Goal: Information Seeking & Learning: Learn about a topic

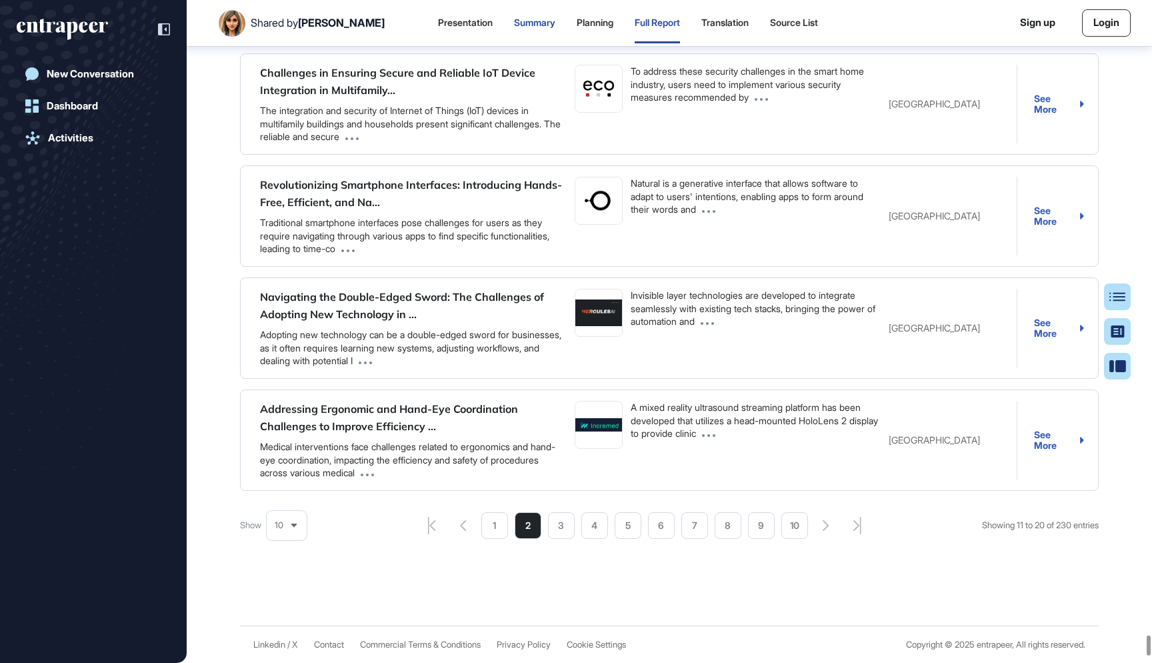
click at [517, 20] on div "Summary" at bounding box center [534, 22] width 41 height 11
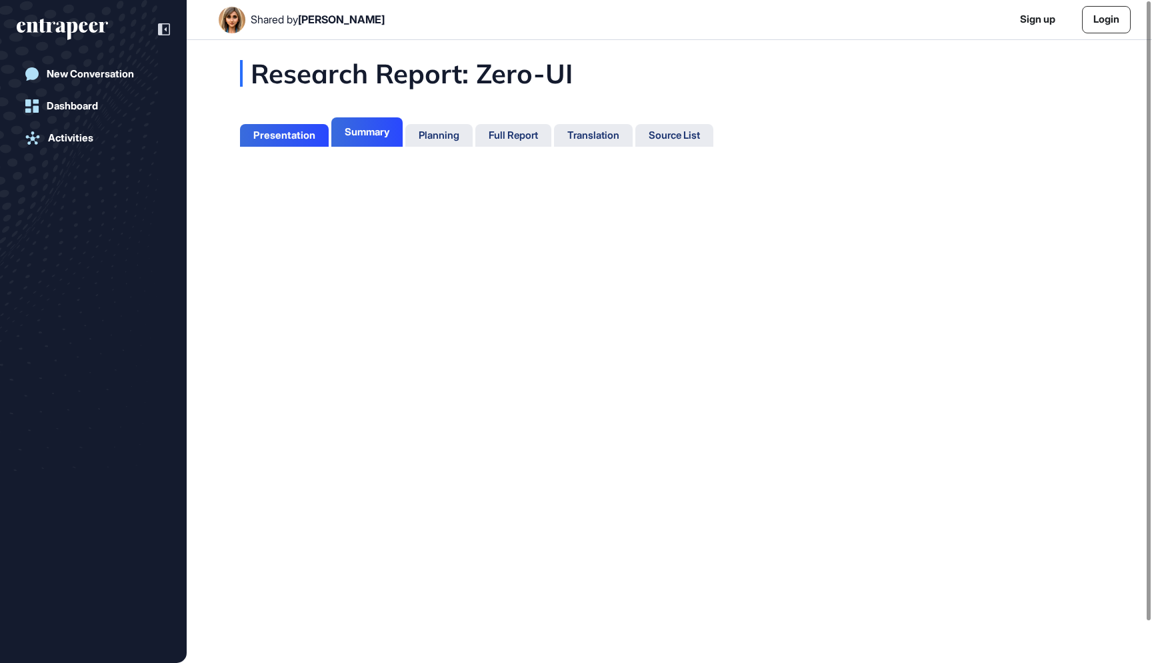
scroll to position [596, 3]
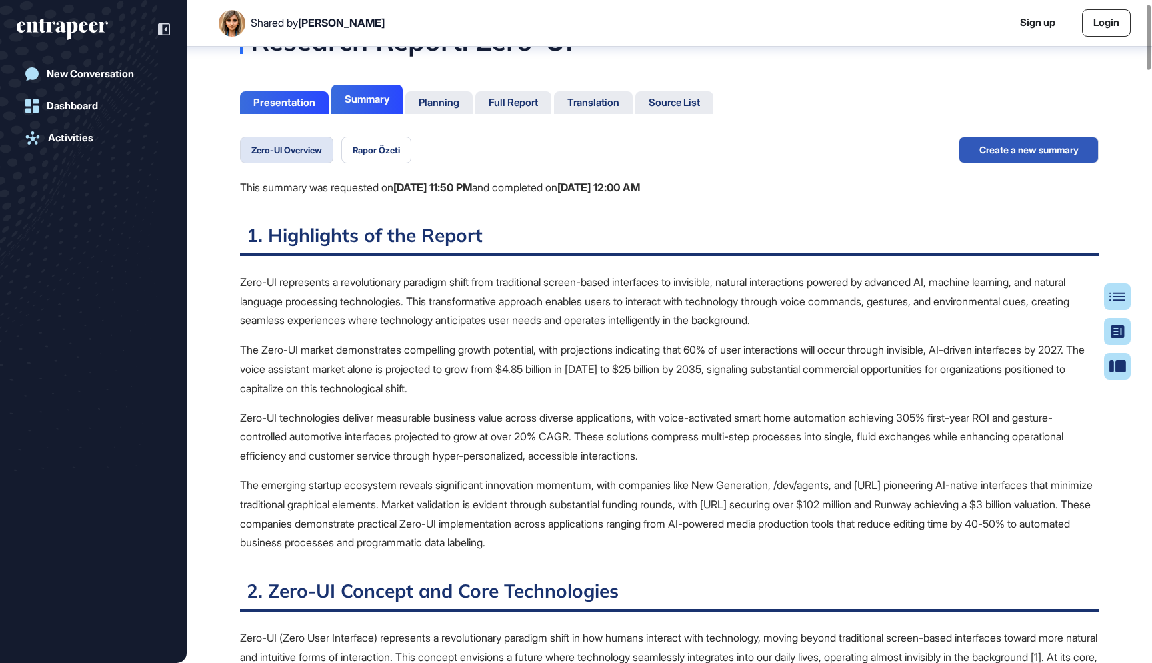
scroll to position [41, 0]
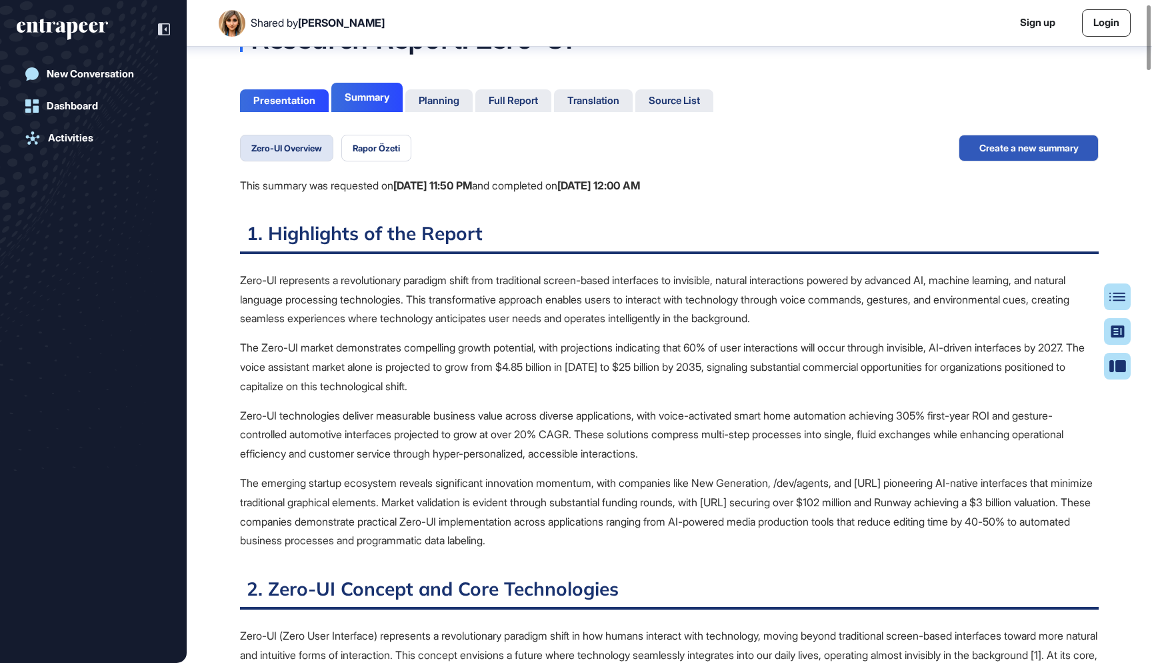
click at [539, 347] on p "The Zero-UI market demonstrates compelling growth potential, with projections i…" at bounding box center [669, 366] width 859 height 57
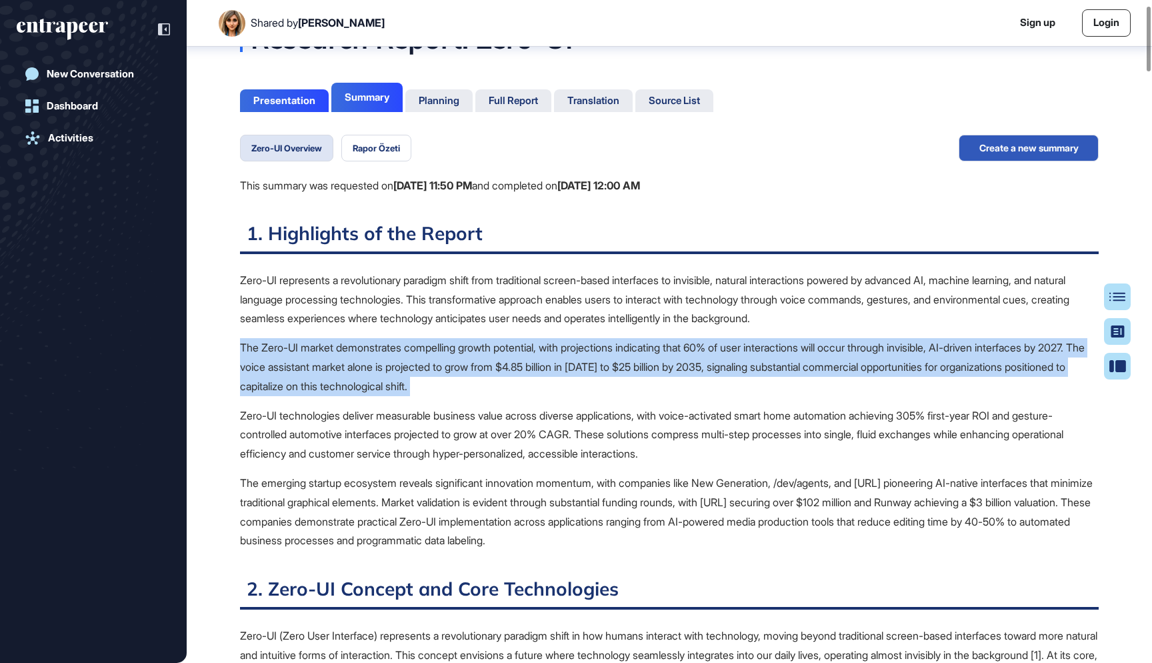
scroll to position [87, 0]
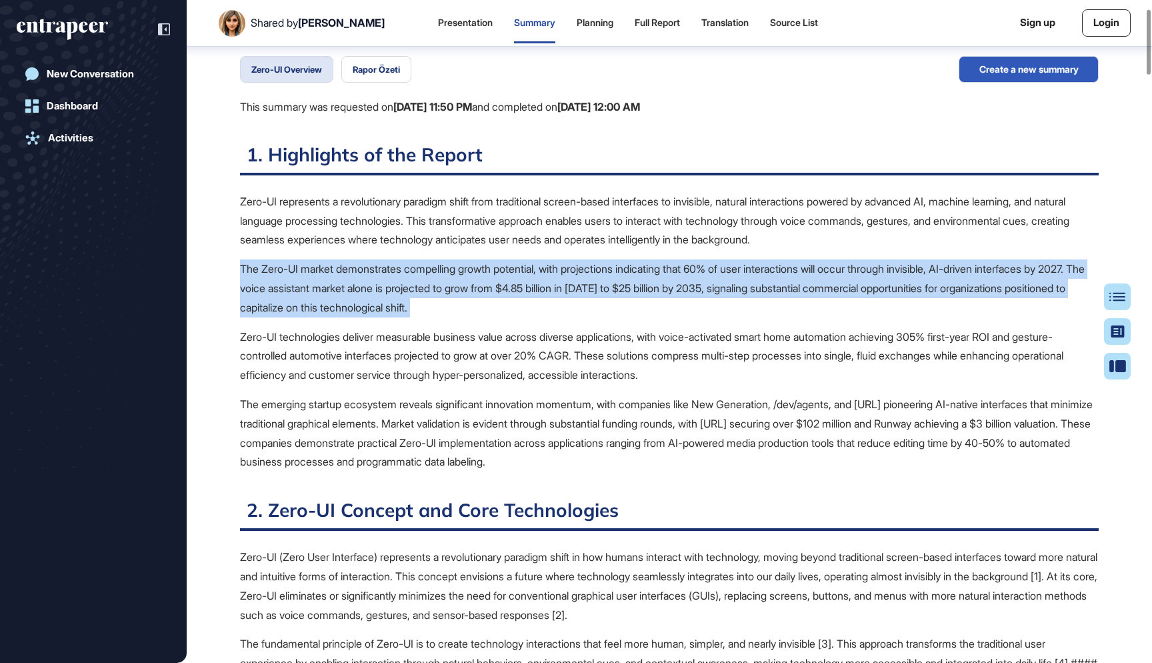
click at [463, 309] on p "The Zero-UI market demonstrates compelling growth potential, with projections i…" at bounding box center [669, 287] width 859 height 57
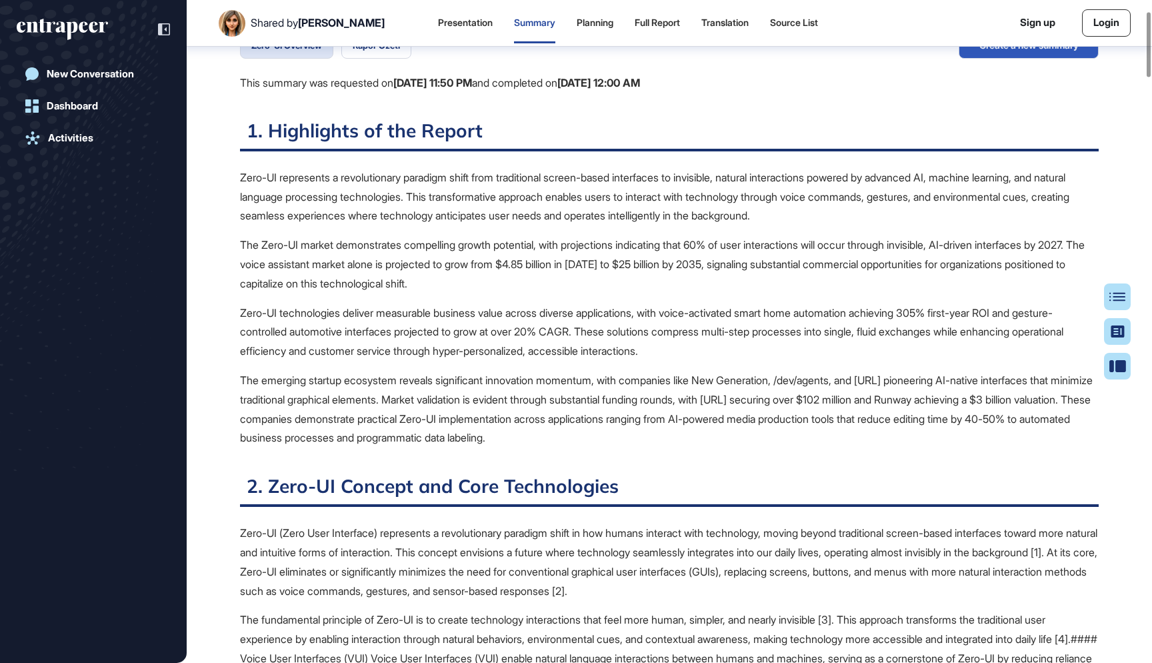
scroll to position [115, 0]
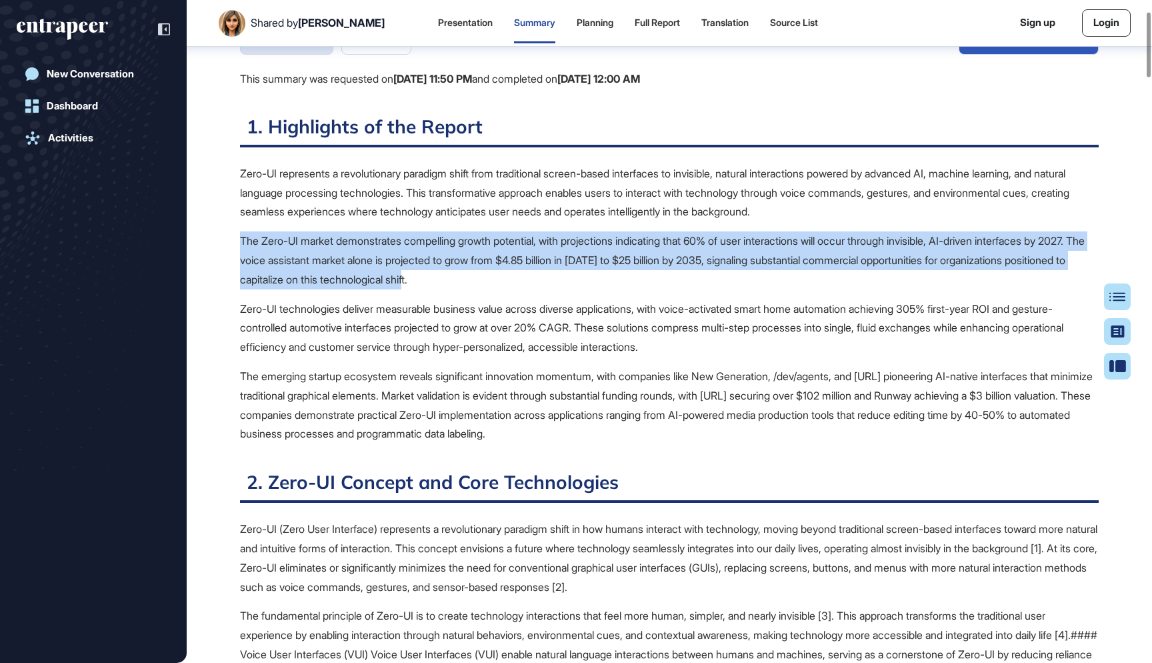
drag, startPoint x: 562, startPoint y: 275, endPoint x: 243, endPoint y: 240, distance: 321.3
click at [243, 240] on p "The Zero-UI market demonstrates compelling growth potential, with projections i…" at bounding box center [669, 259] width 859 height 57
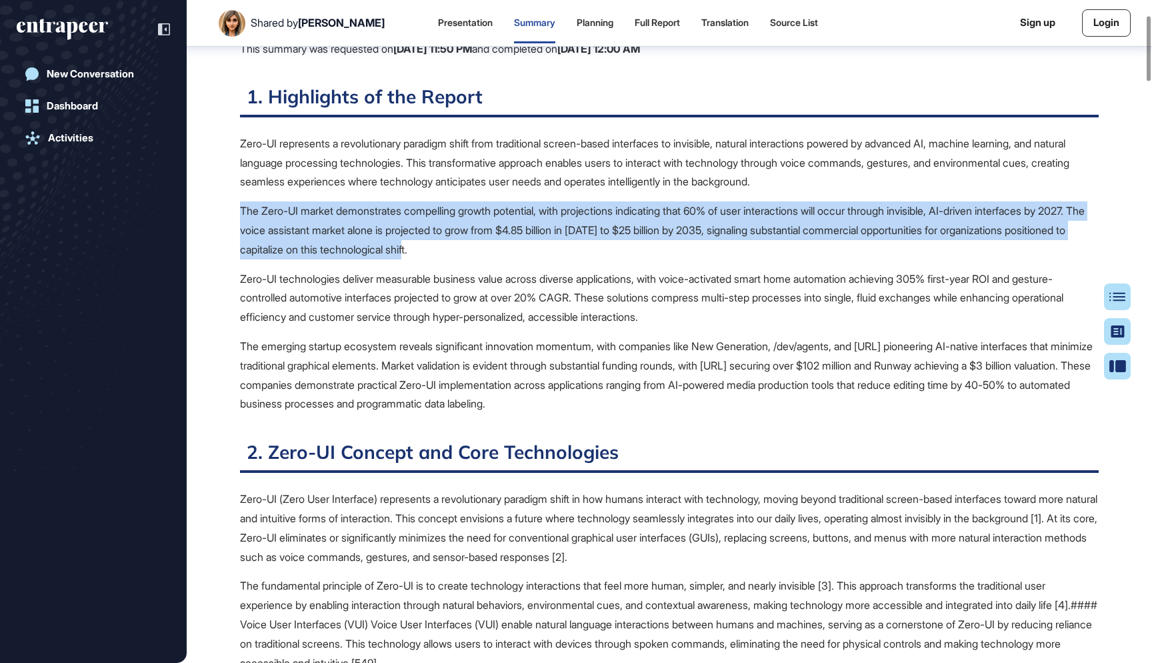
scroll to position [145, 0]
click at [563, 230] on p "The Zero-UI market demonstrates compelling growth potential, with projections i…" at bounding box center [669, 229] width 859 height 57
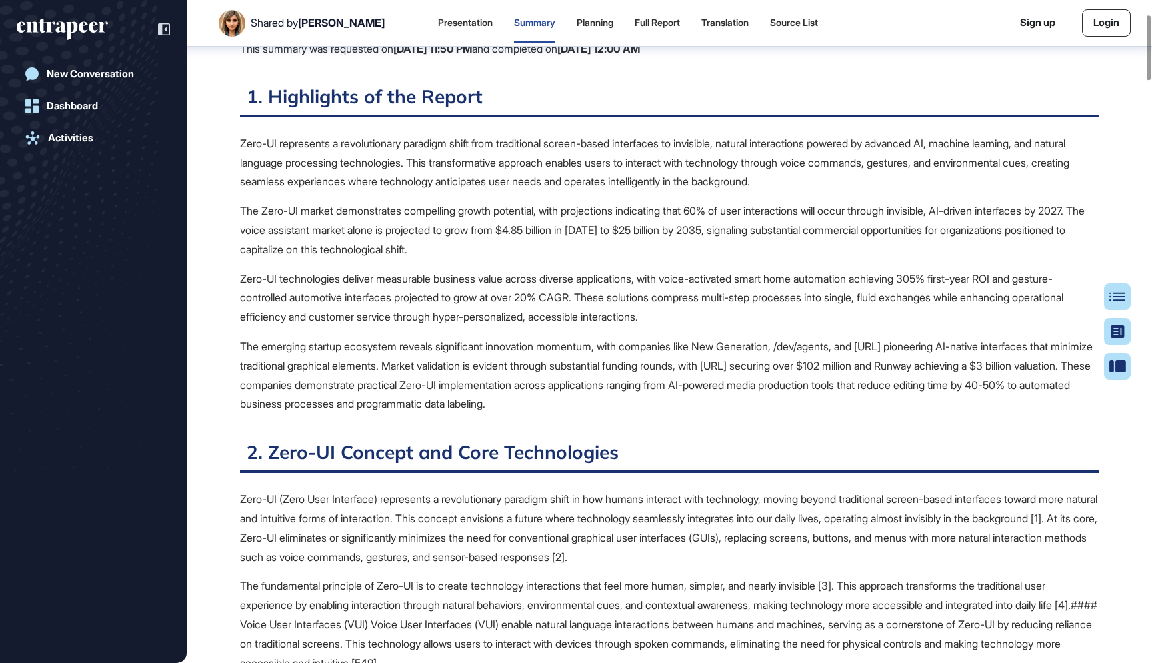
click at [563, 230] on p "The Zero-UI market demonstrates compelling growth potential, with projections i…" at bounding box center [669, 229] width 859 height 57
click at [609, 233] on p "The Zero-UI market demonstrates compelling growth potential, with projections i…" at bounding box center [669, 229] width 859 height 57
drag, startPoint x: 341, startPoint y: 207, endPoint x: 239, endPoint y: 214, distance: 102.3
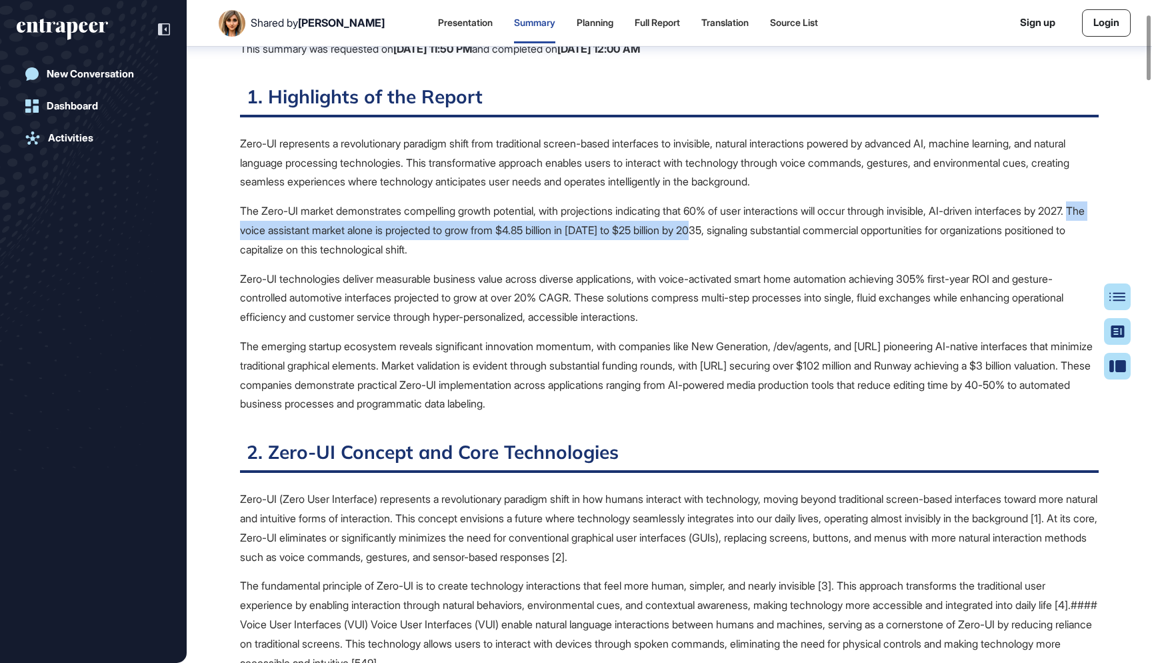
drag, startPoint x: 274, startPoint y: 227, endPoint x: 783, endPoint y: 230, distance: 508.7
click at [783, 230] on p "The Zero-UI market demonstrates compelling growth potential, with projections i…" at bounding box center [669, 229] width 859 height 57
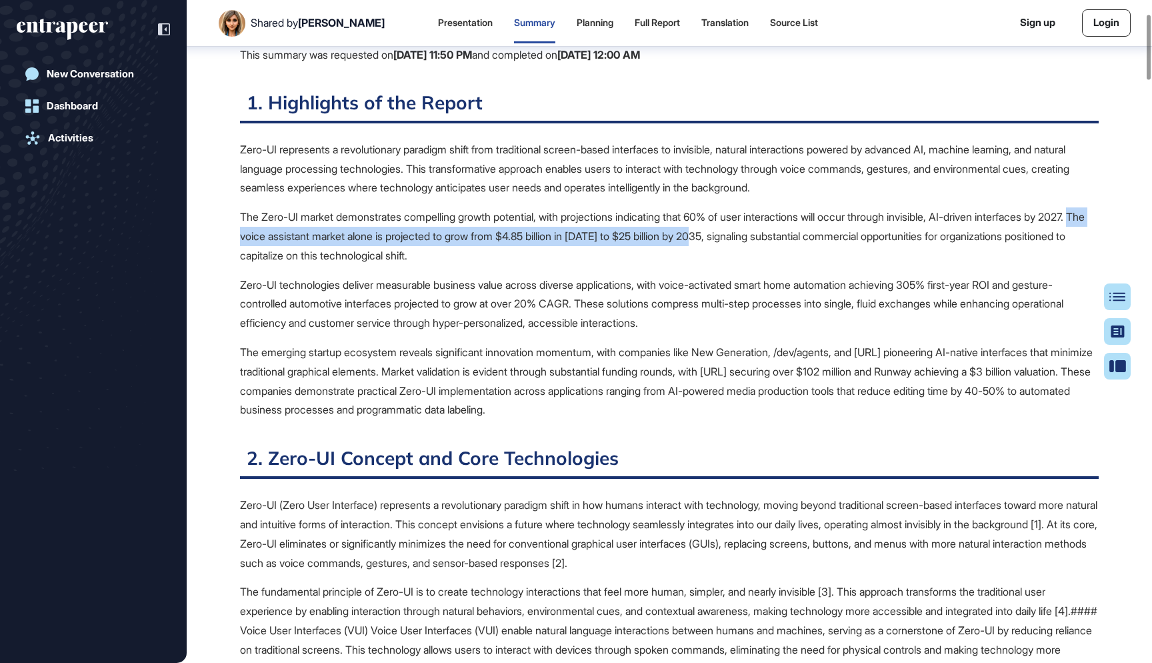
scroll to position [139, 0]
click at [537, 293] on p "Zero-UI technologies deliver measurable business value across diverse applicati…" at bounding box center [669, 303] width 859 height 57
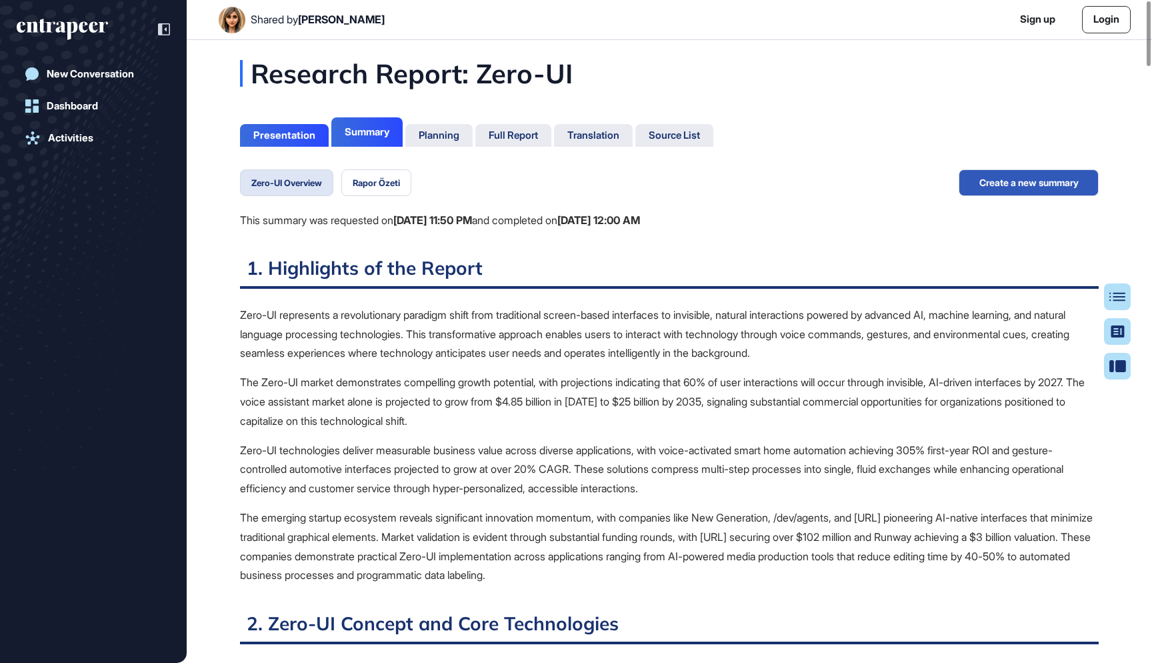
scroll to position [0, 0]
click at [453, 443] on p "Zero-UI technologies deliver measurable business value across diverse applicati…" at bounding box center [669, 469] width 859 height 57
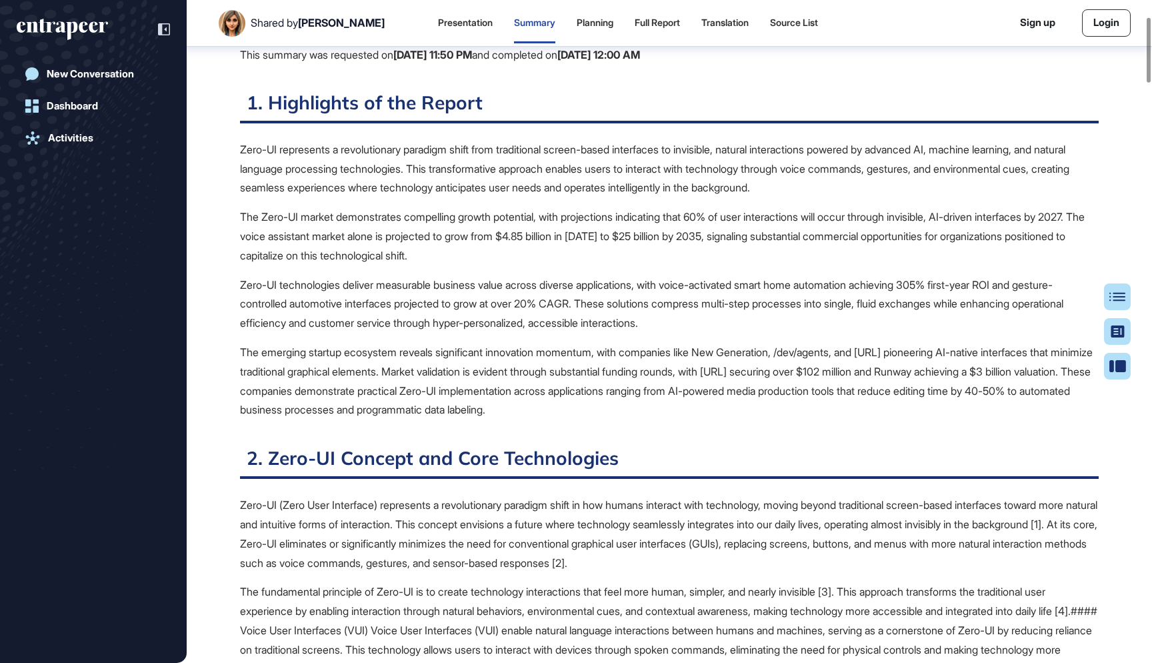
scroll to position [174, 0]
